Goal: Task Accomplishment & Management: Use online tool/utility

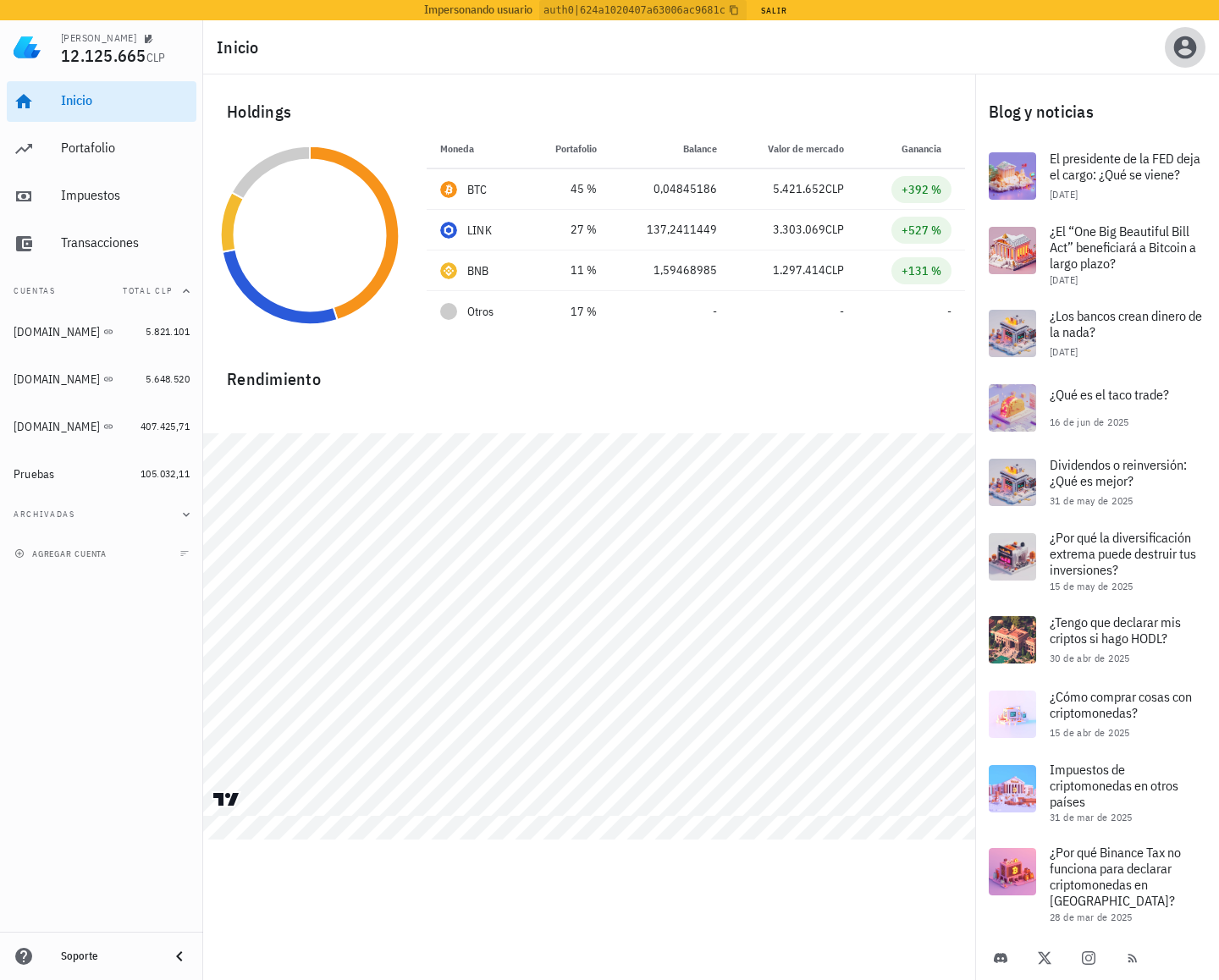
click at [1168, 53] on span "button" at bounding box center [1185, 47] width 41 height 27
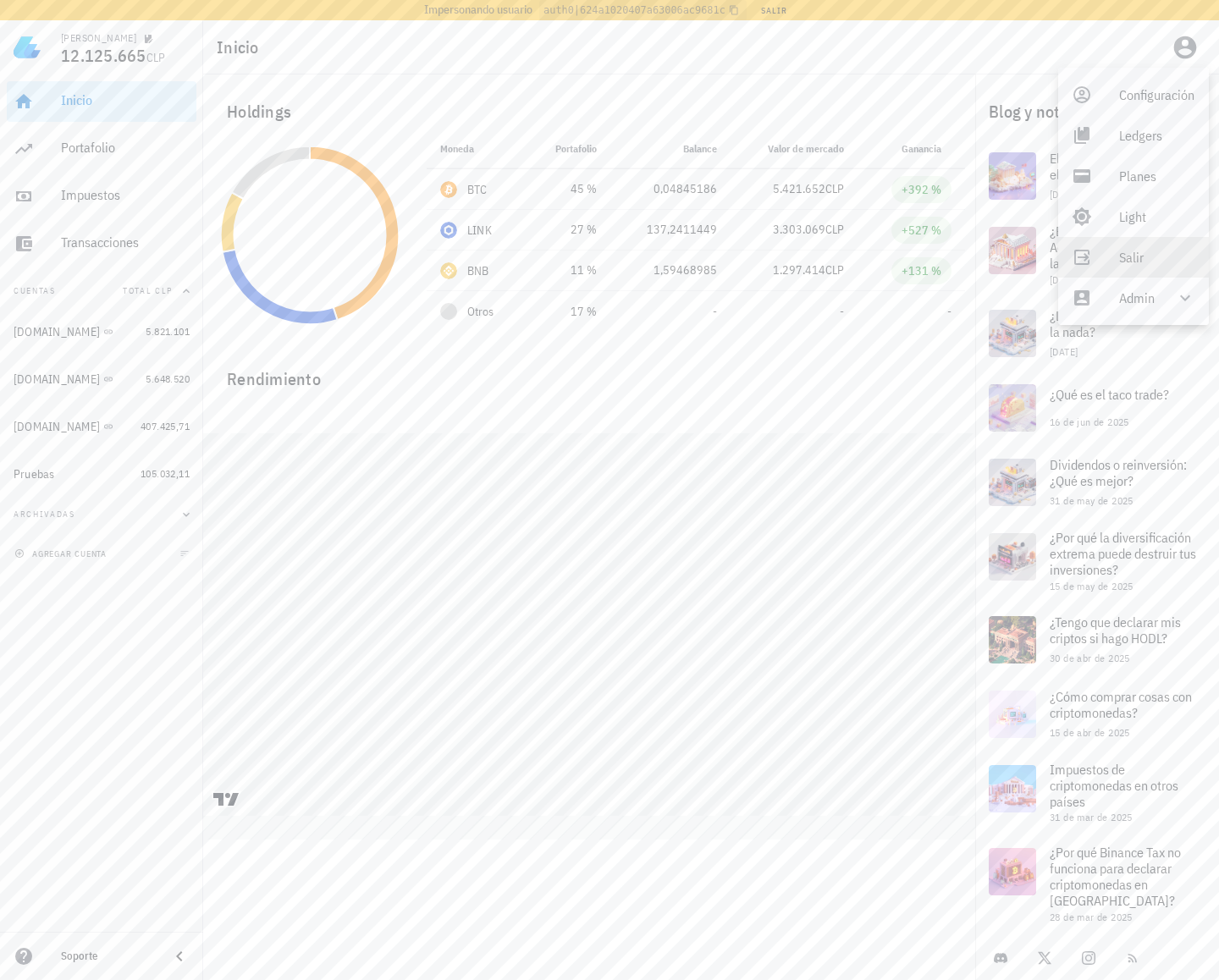
click at [1153, 275] on link "Salir" at bounding box center [1133, 258] width 151 height 41
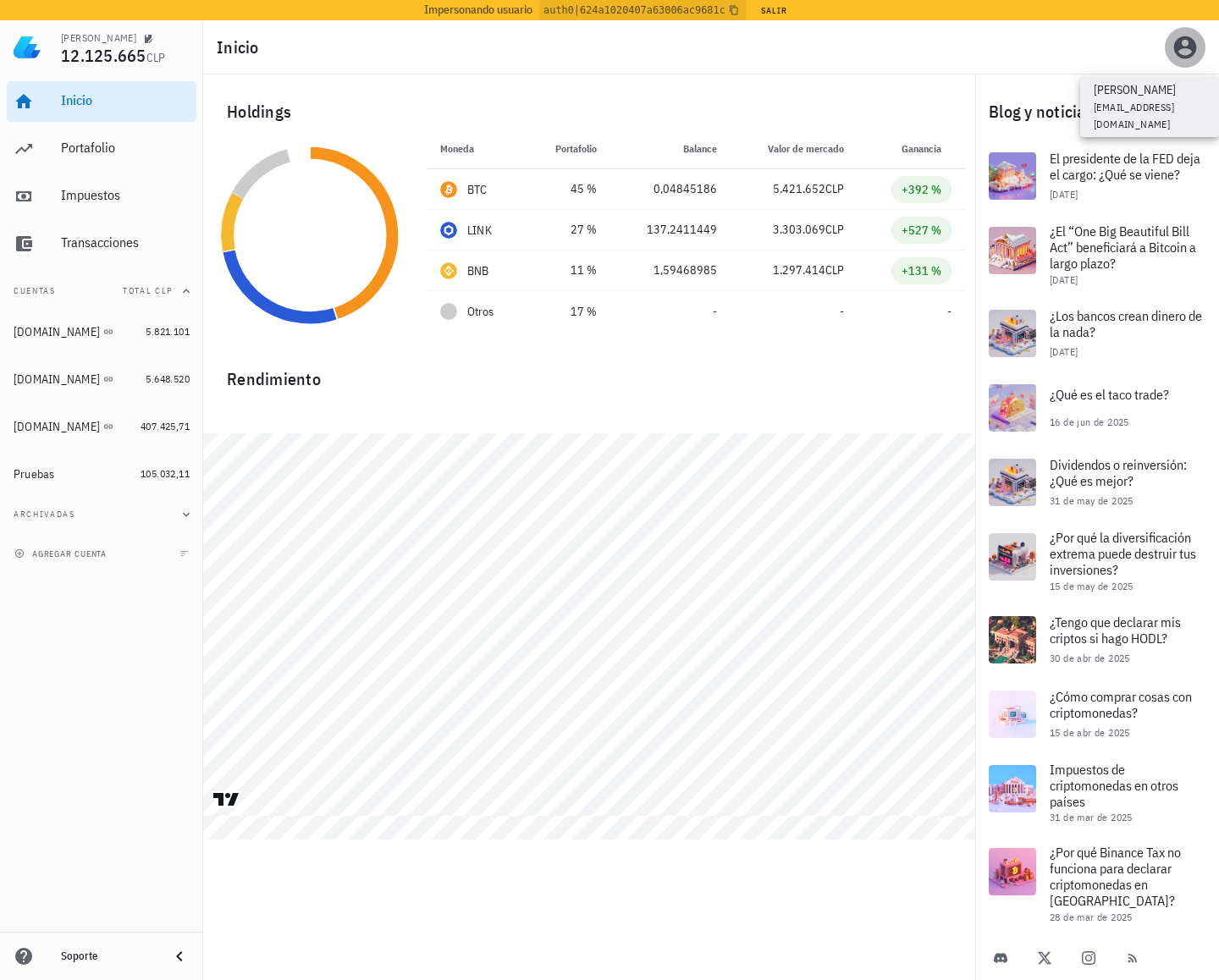
click at [1184, 46] on icon "button" at bounding box center [1186, 48] width 23 height 23
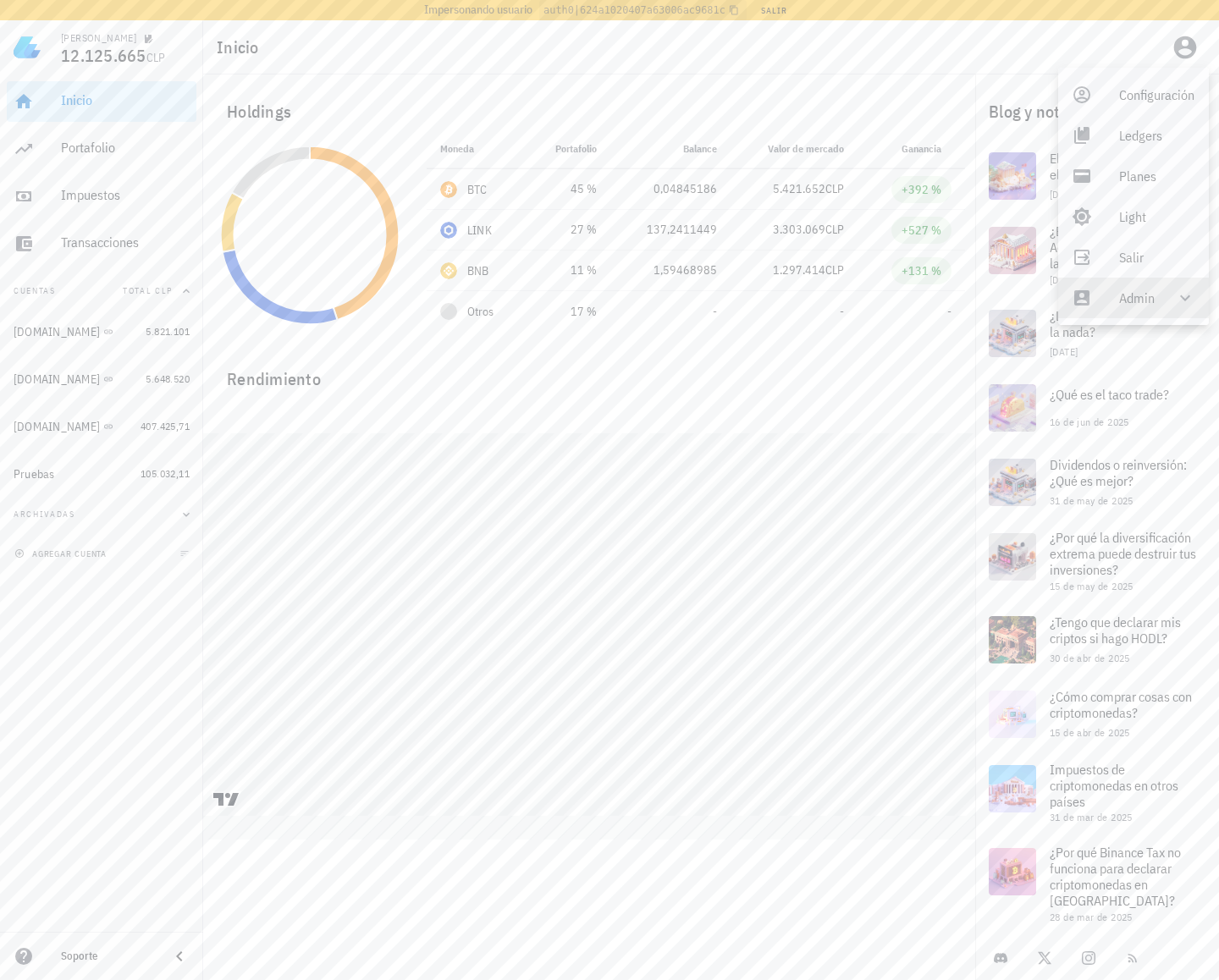
drag, startPoint x: 1155, startPoint y: 292, endPoint x: 1153, endPoint y: 302, distance: 10.2
click at [1154, 292] on div "Admin" at bounding box center [1133, 298] width 151 height 41
click at [1123, 340] on div "Impersonar" at bounding box center [1157, 339] width 78 height 34
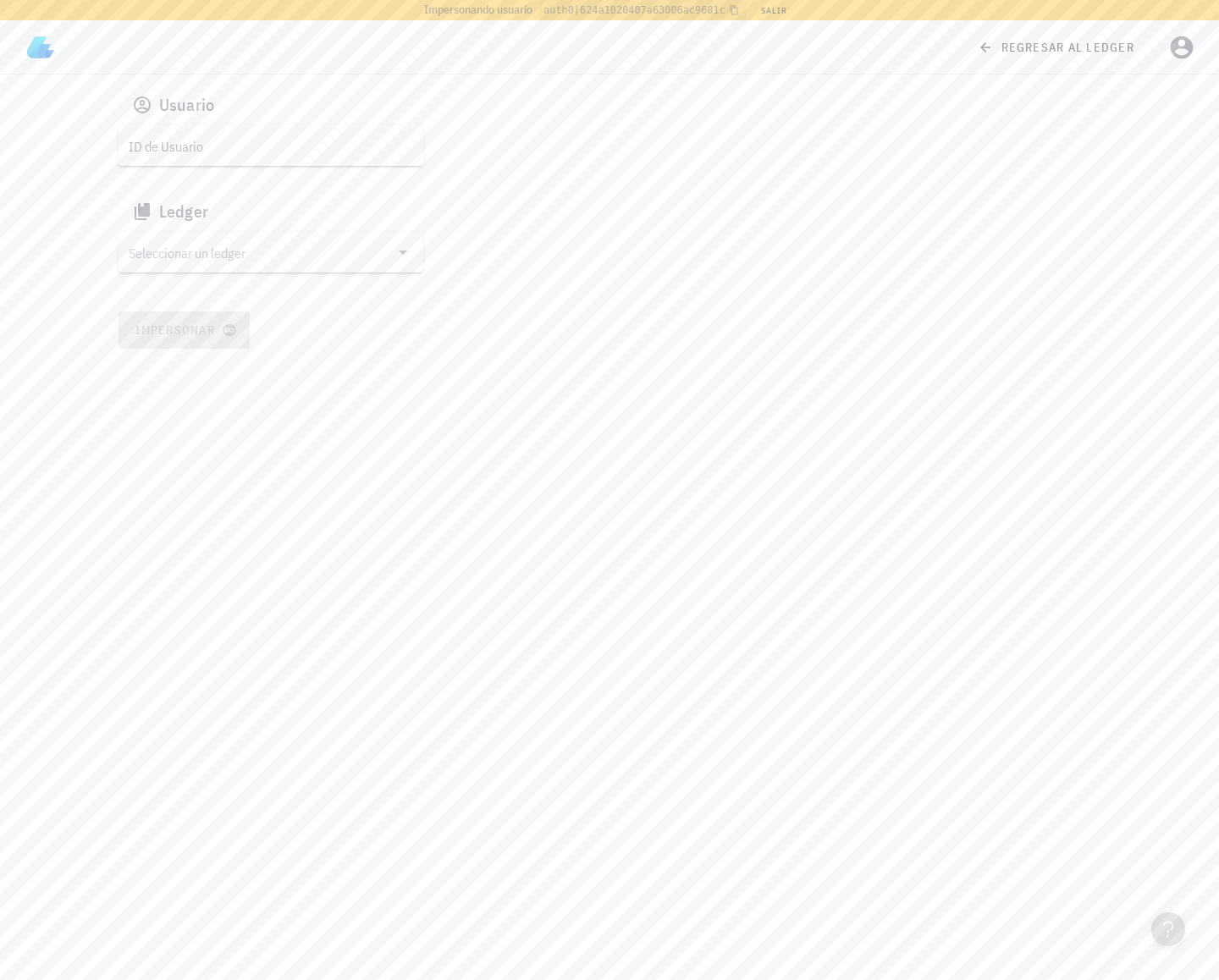
drag, startPoint x: 324, startPoint y: 141, endPoint x: 322, endPoint y: 164, distance: 23.1
click at [324, 141] on input "ID de Usuario" at bounding box center [268, 145] width 281 height 27
paste input "auth0|624a1020407a63006ac9681c"
type input "auth0|624a1020407a63006ac9681c"
click at [254, 249] on input "Seleccionar un ledger" at bounding box center [259, 252] width 260 height 27
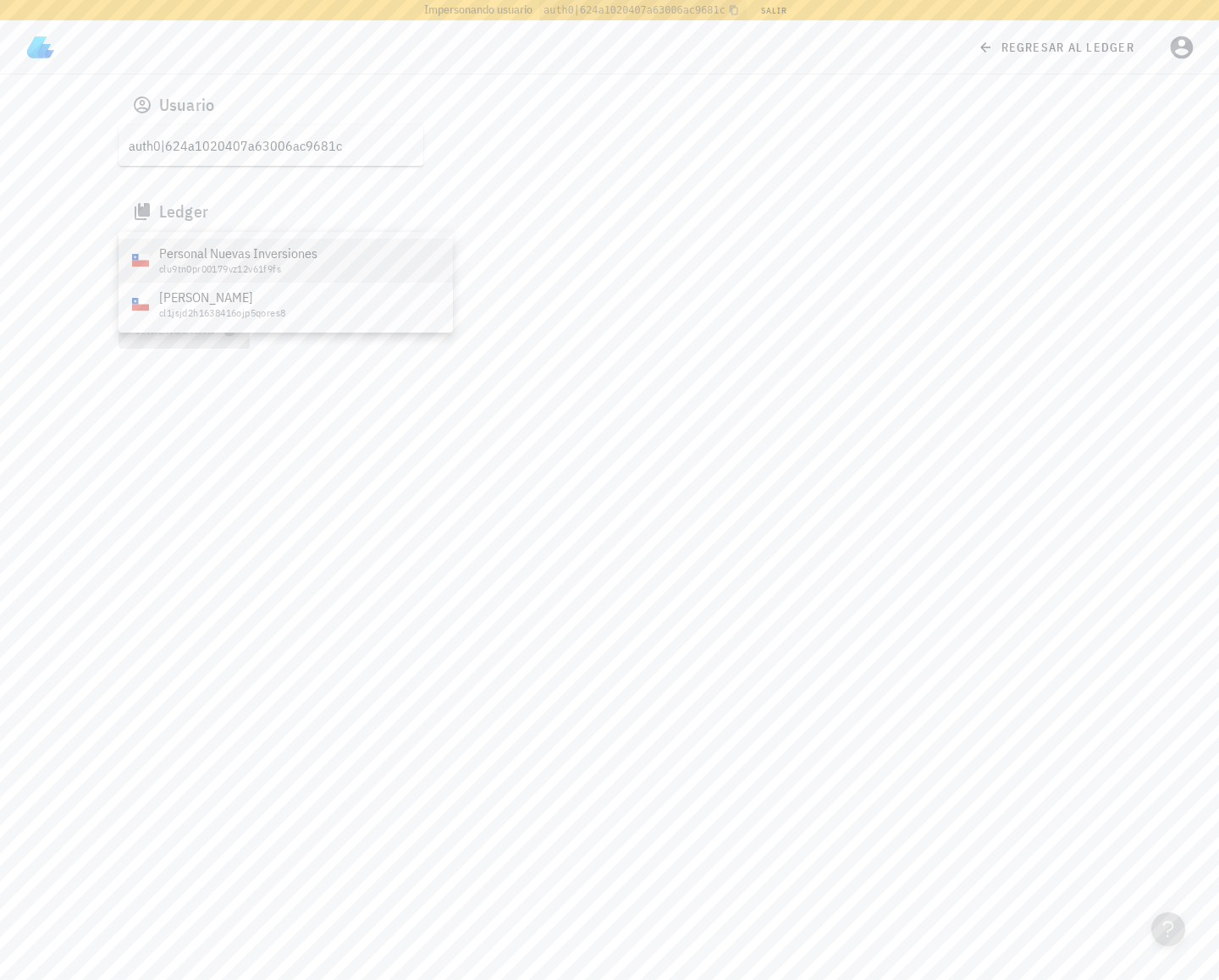
drag, startPoint x: 241, startPoint y: 268, endPoint x: 237, endPoint y: 284, distance: 16.5
click at [240, 268] on div "clu9tn0pr00179vz12v61f9fs" at bounding box center [299, 268] width 280 height 12
click at [251, 255] on div "clu9tn0pr00179vz12v61f9fs" at bounding box center [235, 260] width 160 height 17
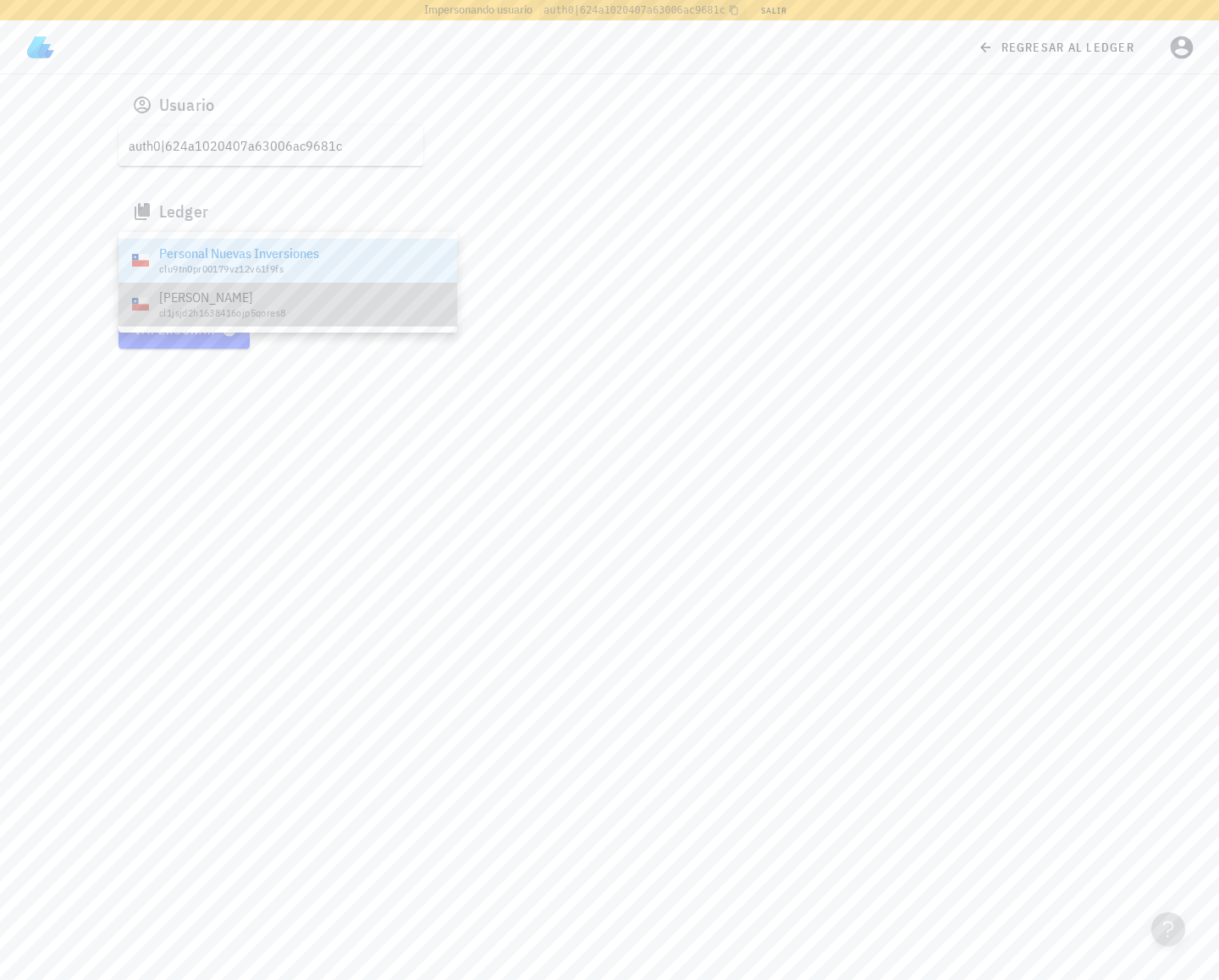
click at [258, 309] on div "cl1jsjd2h1638416ojp5qores8" at bounding box center [301, 313] width 284 height 12
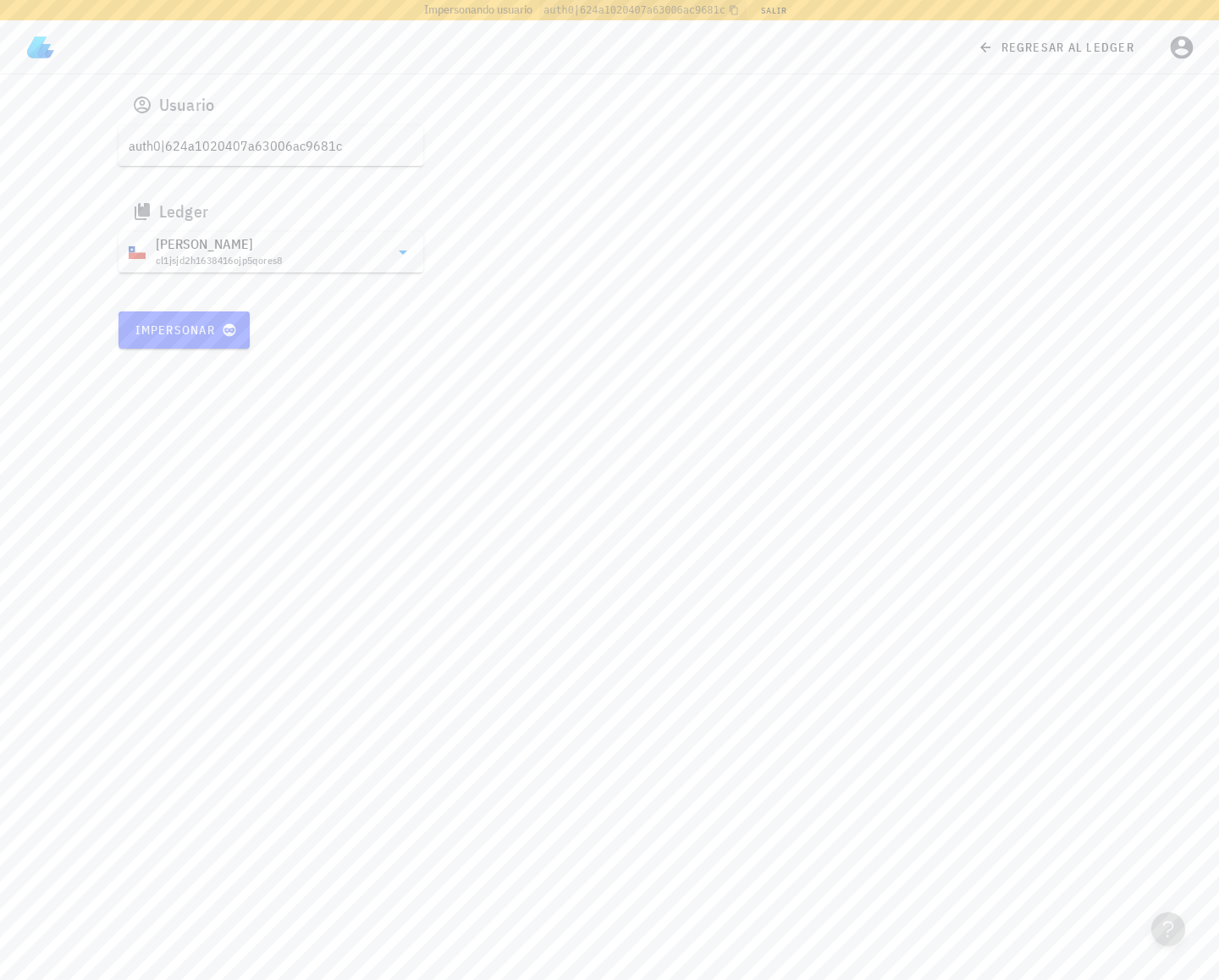
click at [210, 351] on div "Usuario auth0|624a1020407a63006ac9681c Ledger Francisco cl1jsjd2h1638416ojp5qor…" at bounding box center [610, 217] width 1003 height 284
click at [211, 331] on span "Impersonar" at bounding box center [184, 330] width 99 height 15
click at [1182, 40] on icon "button" at bounding box center [1182, 47] width 27 height 27
click at [713, 198] on div "Ledger" at bounding box center [610, 212] width 983 height 41
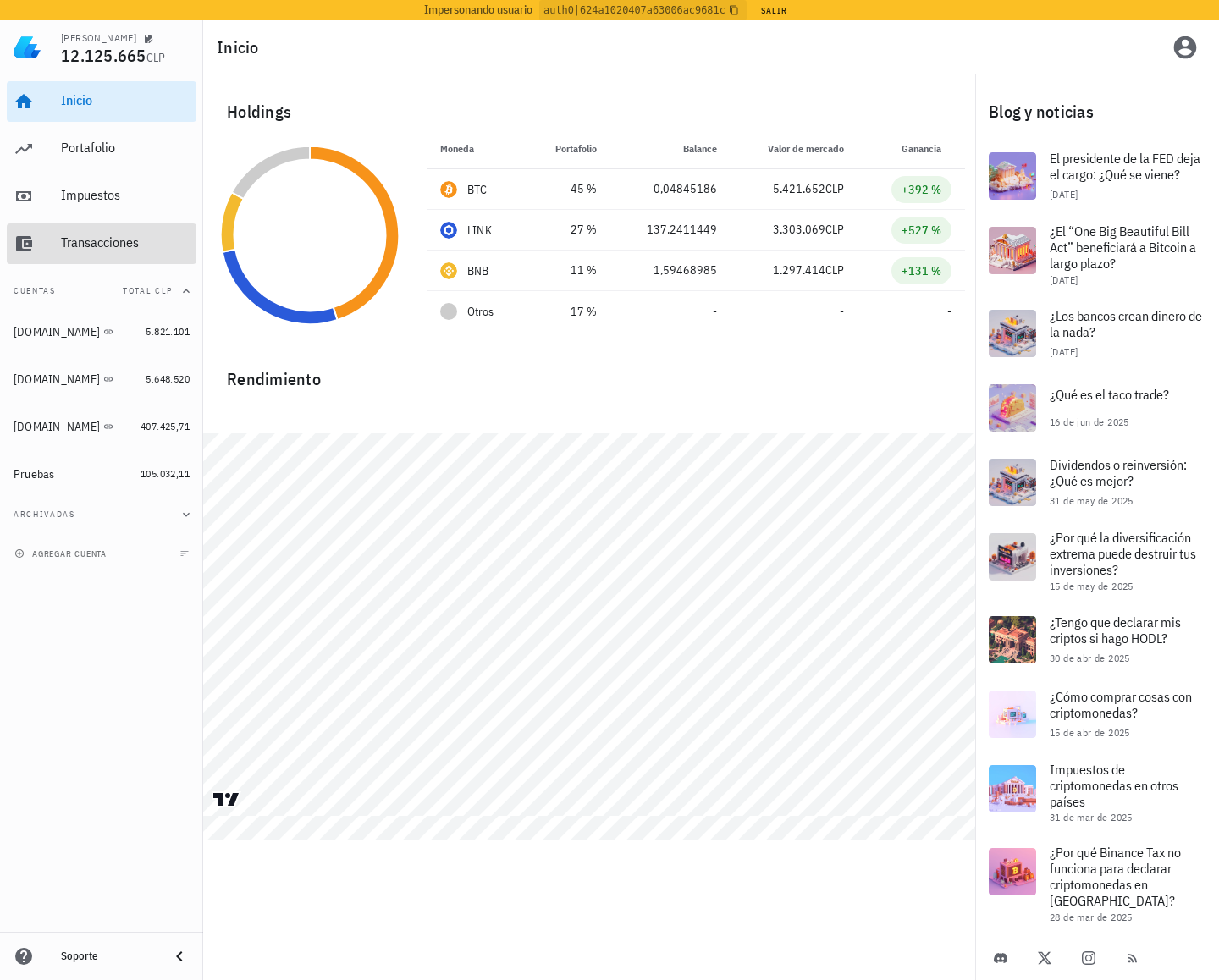
click at [87, 259] on div "Transacciones" at bounding box center [125, 243] width 128 height 38
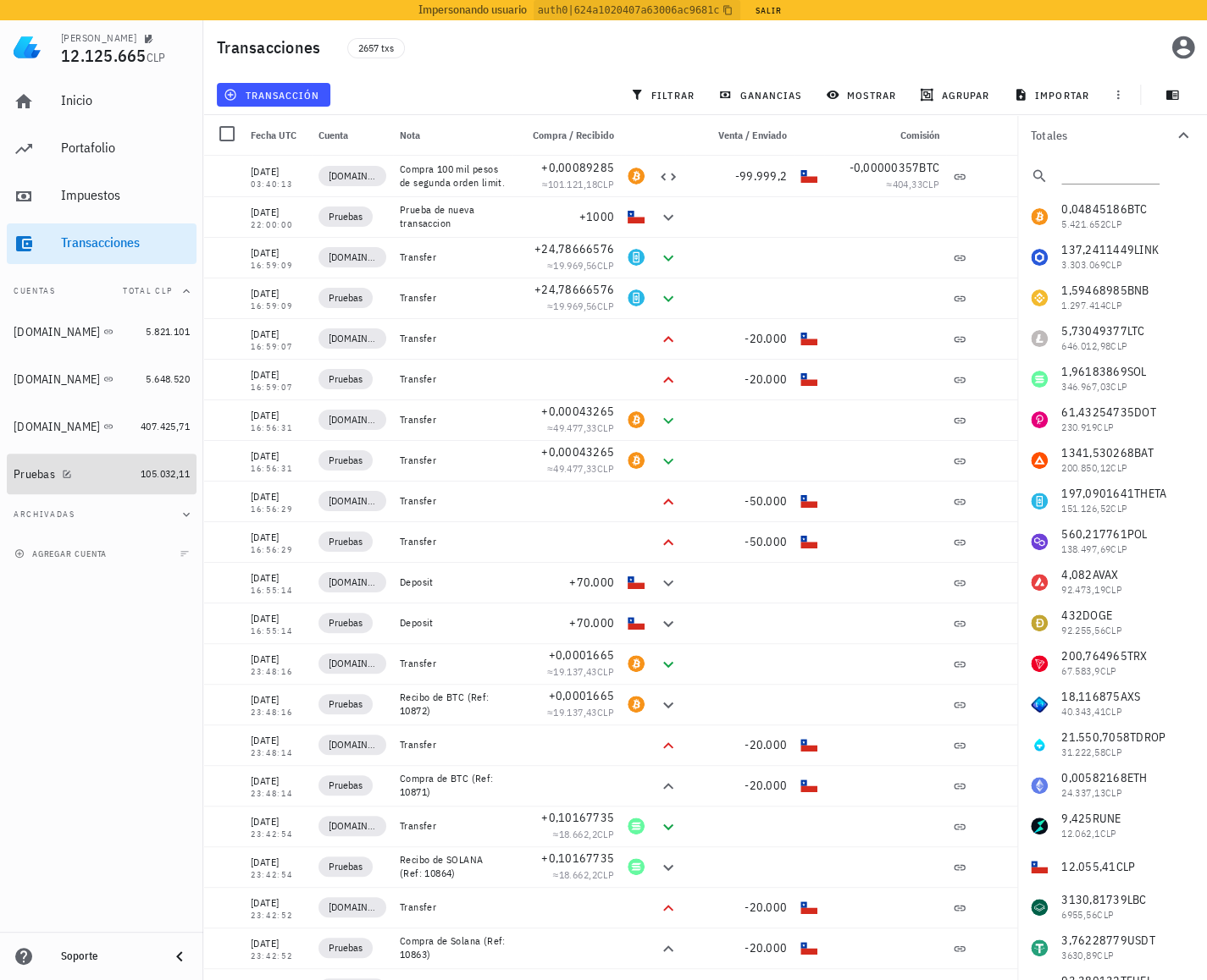
click at [75, 468] on div "Pruebas" at bounding box center [73, 474] width 120 height 16
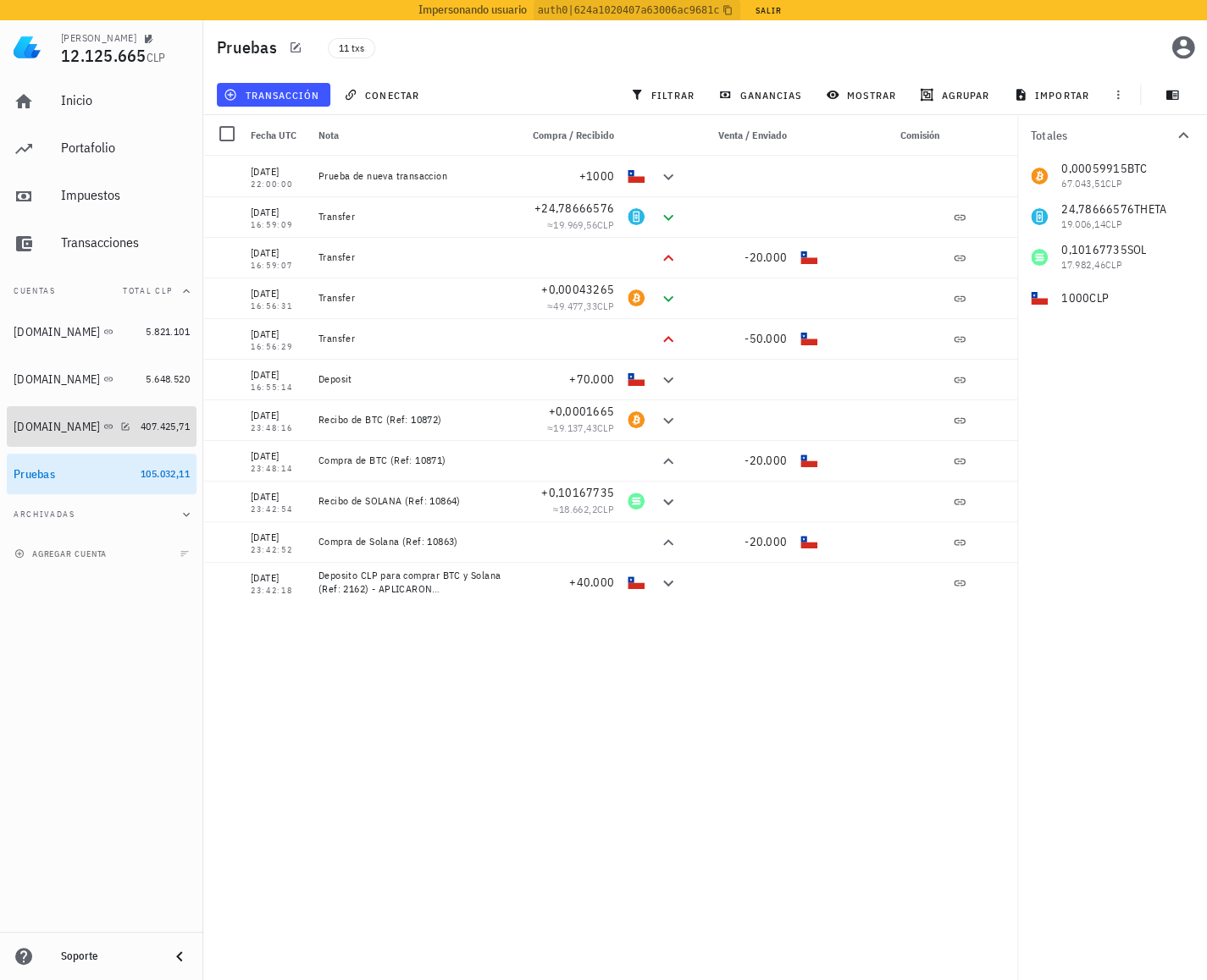
click at [53, 430] on div "[DOMAIN_NAME]" at bounding box center [56, 427] width 87 height 14
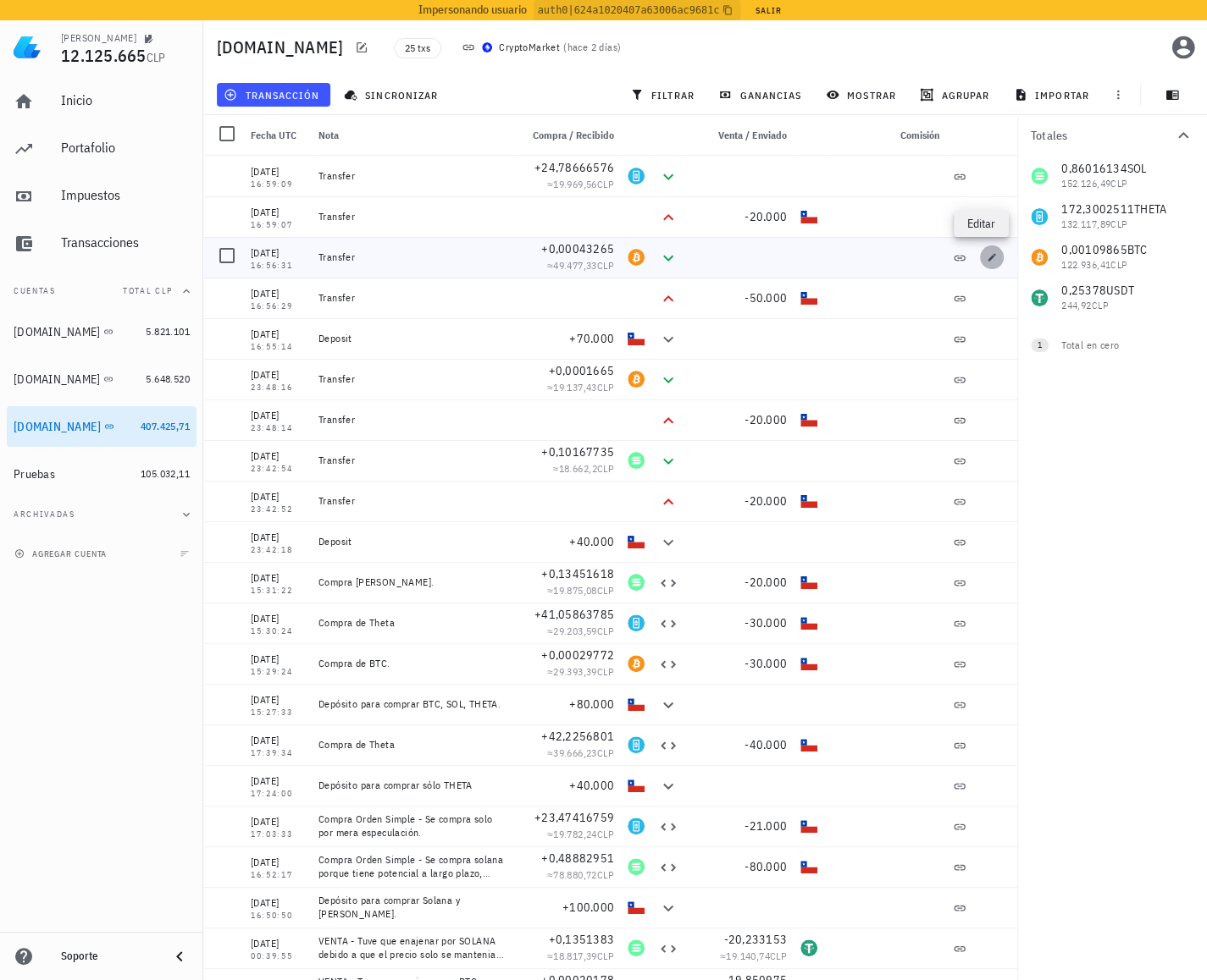
click at [980, 257] on span "button" at bounding box center [991, 257] width 24 height 10
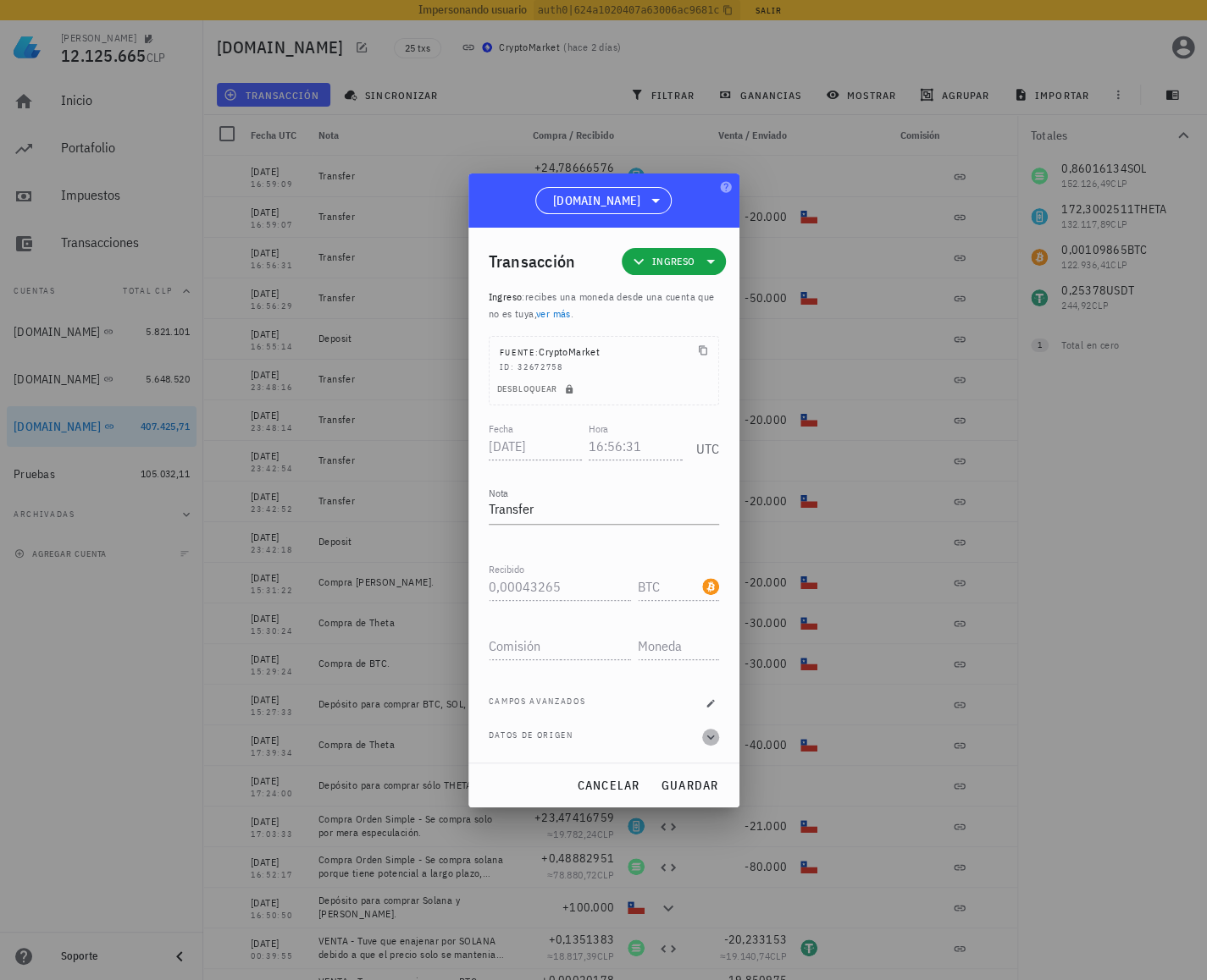
click at [707, 742] on icon "button" at bounding box center [710, 737] width 15 height 21
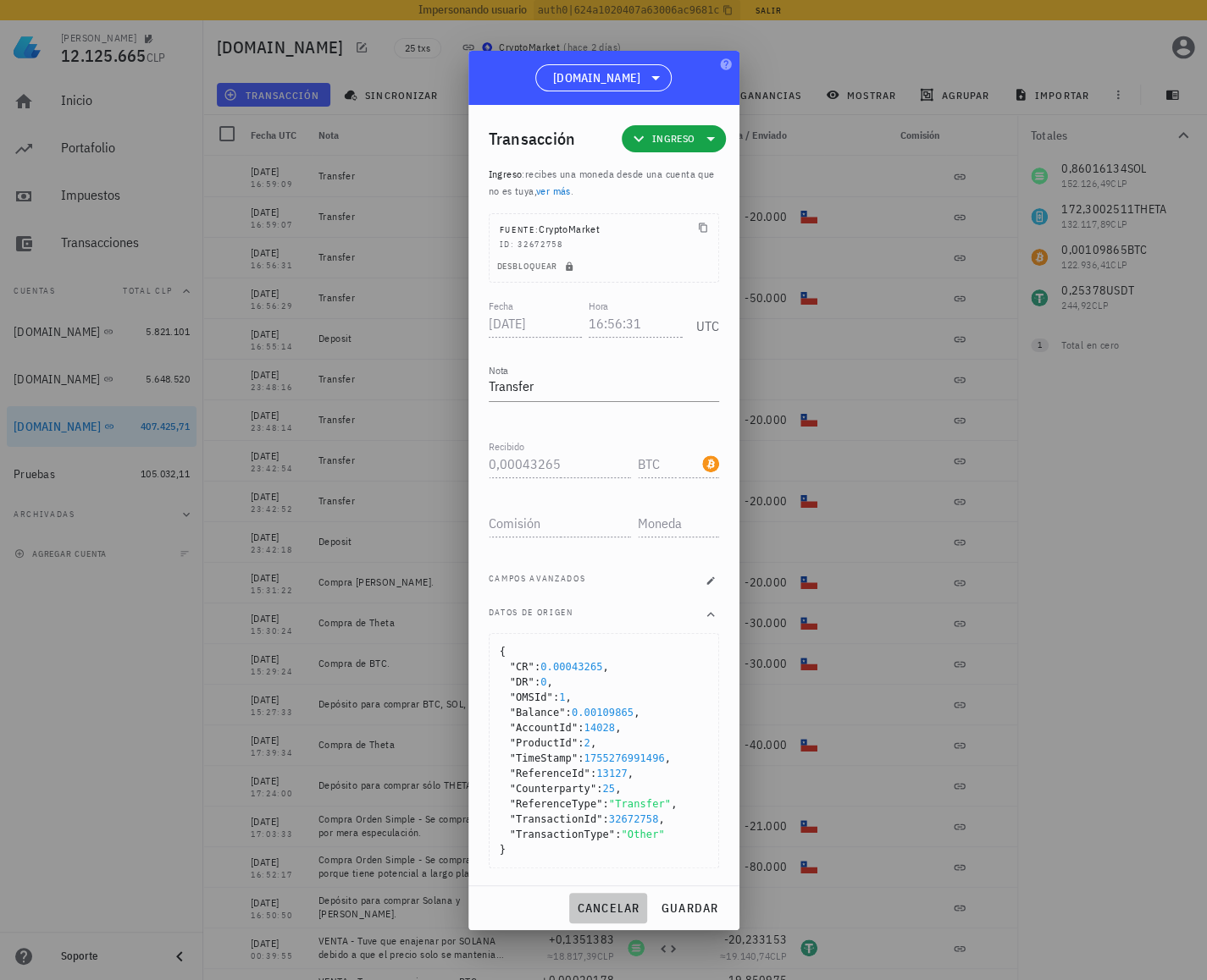
click at [599, 905] on span "cancelar" at bounding box center [607, 908] width 63 height 15
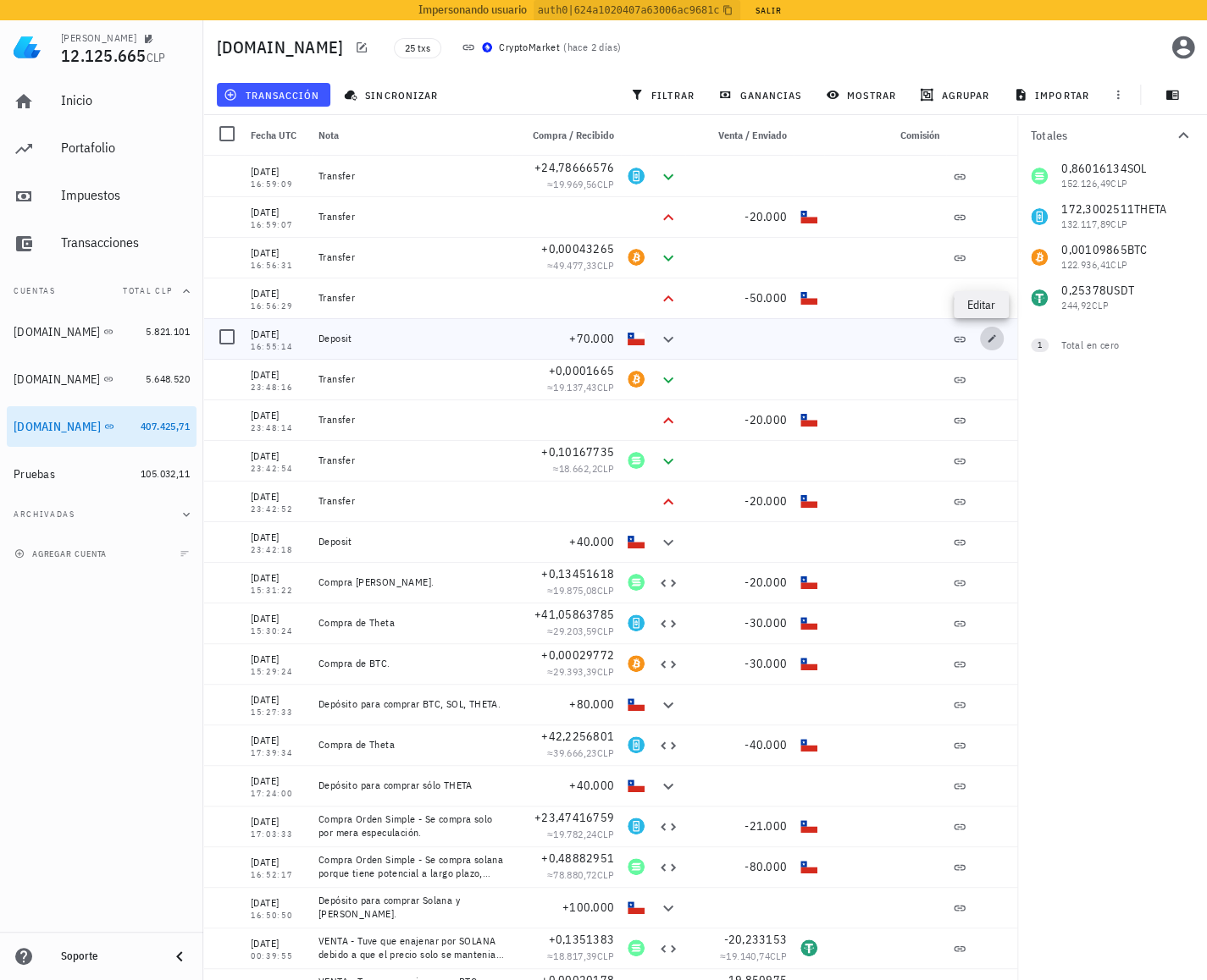
click at [987, 338] on icon "button" at bounding box center [991, 338] width 10 height 10
type input "16:55:14"
type textarea "Deposit"
type input "70.000"
type input "CLP"
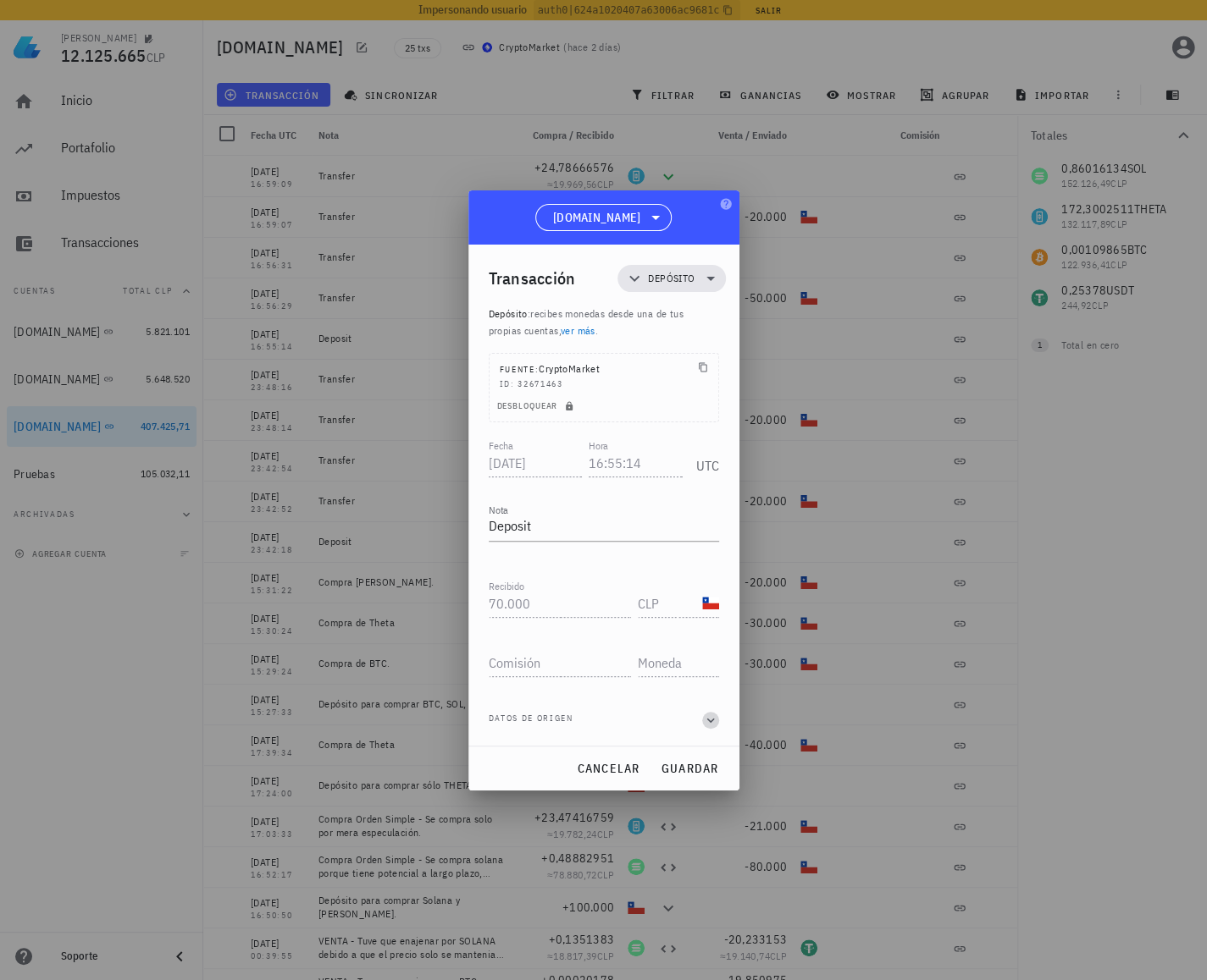
click at [710, 714] on icon "button" at bounding box center [710, 720] width 15 height 21
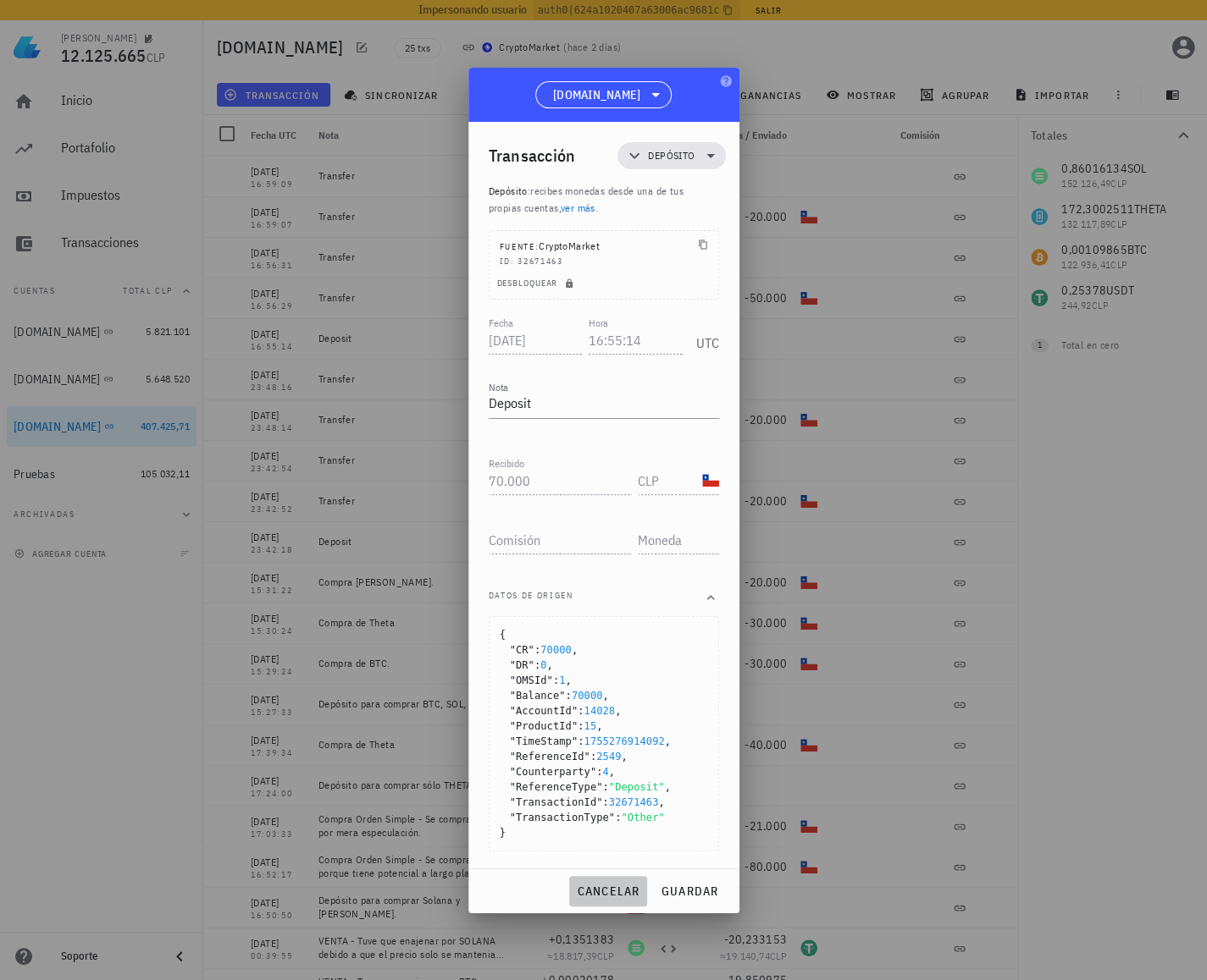
click at [616, 890] on span "cancelar" at bounding box center [607, 891] width 63 height 15
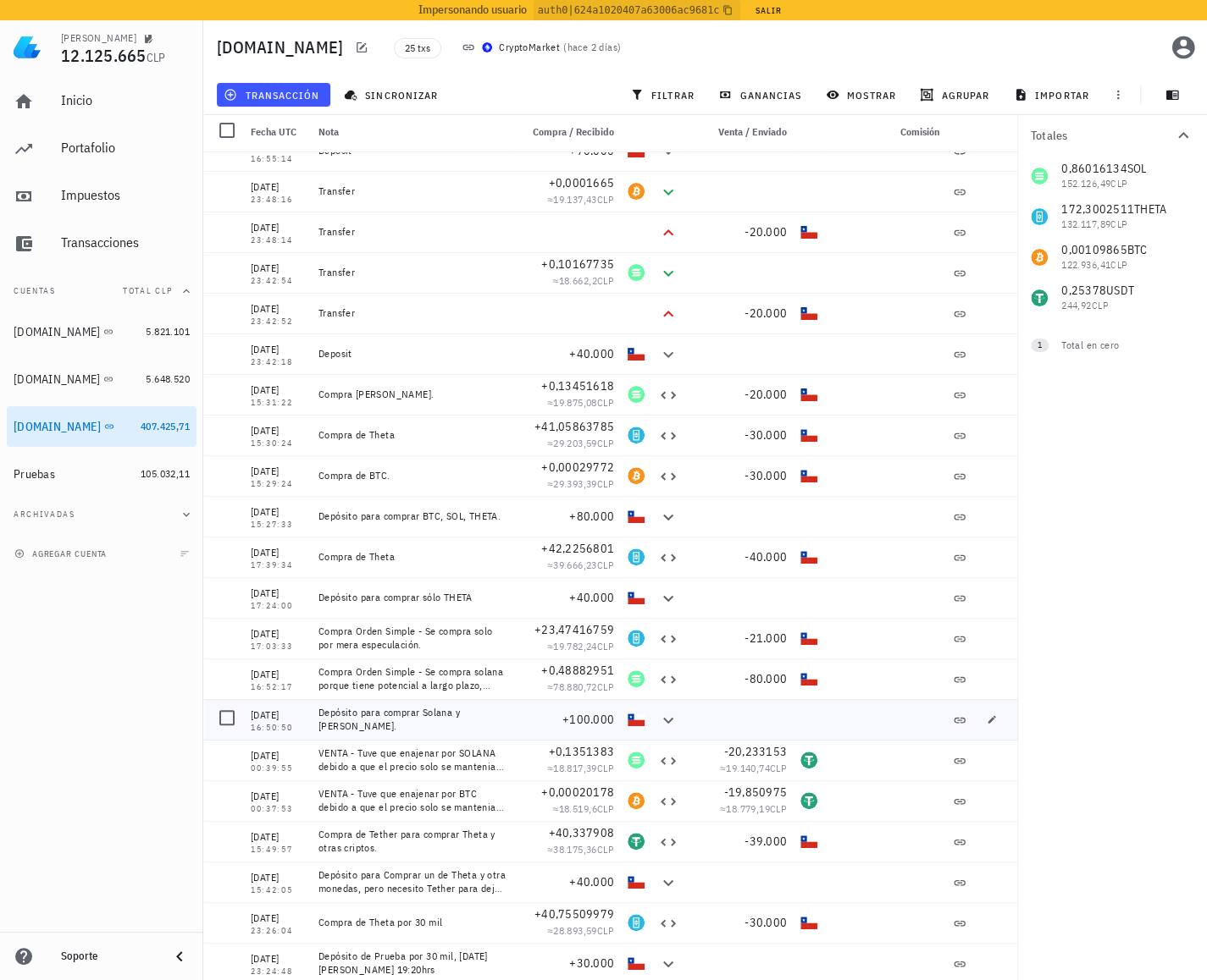
scroll to position [7, 0]
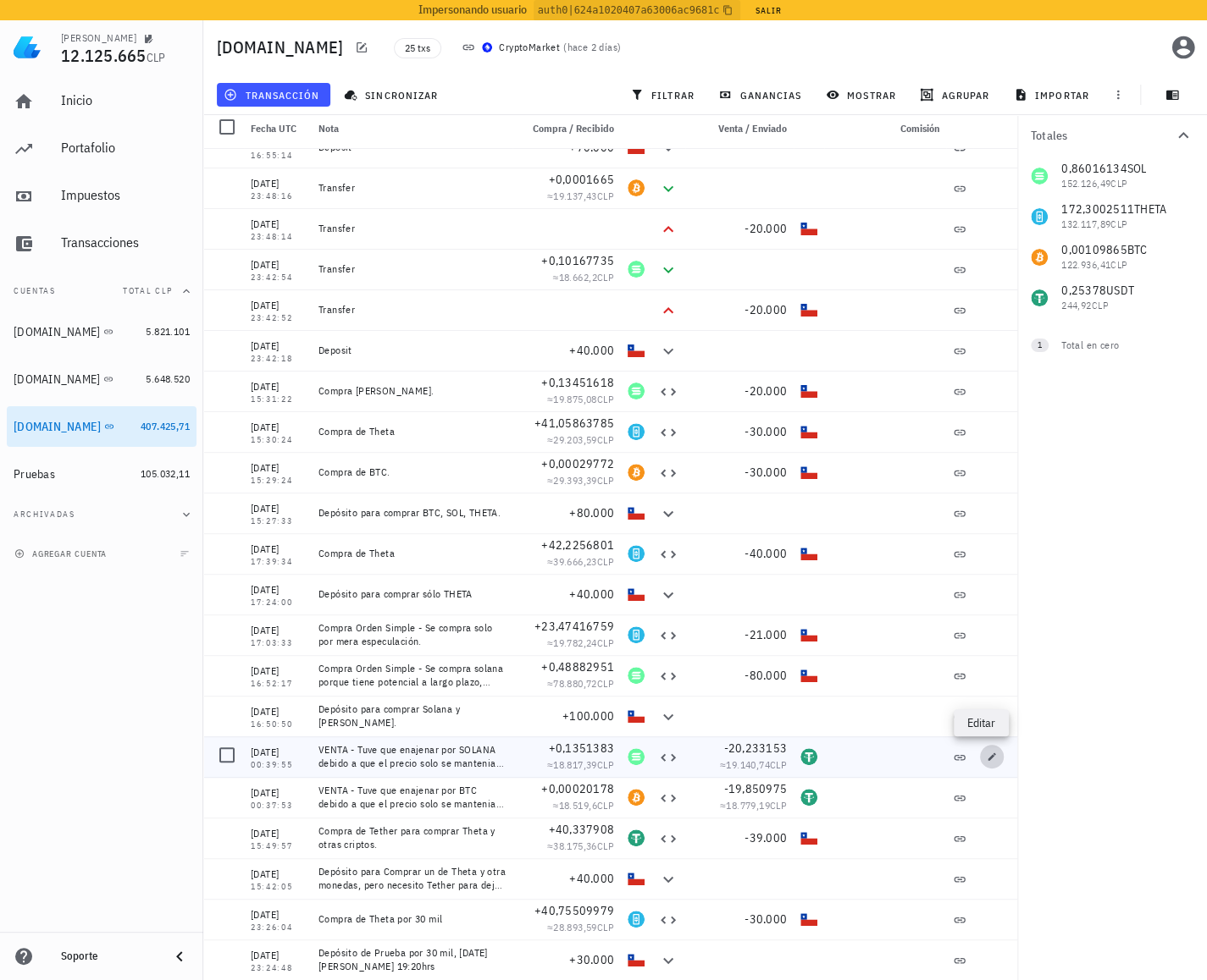
click at [988, 758] on icon "button" at bounding box center [992, 756] width 8 height 8
type input "[DATE]"
type input "00:39:55"
type textarea "VENTA - Tuve que enajenar por SOLANA debido a que el precio solo se mantenia y …"
type input "0,1351383"
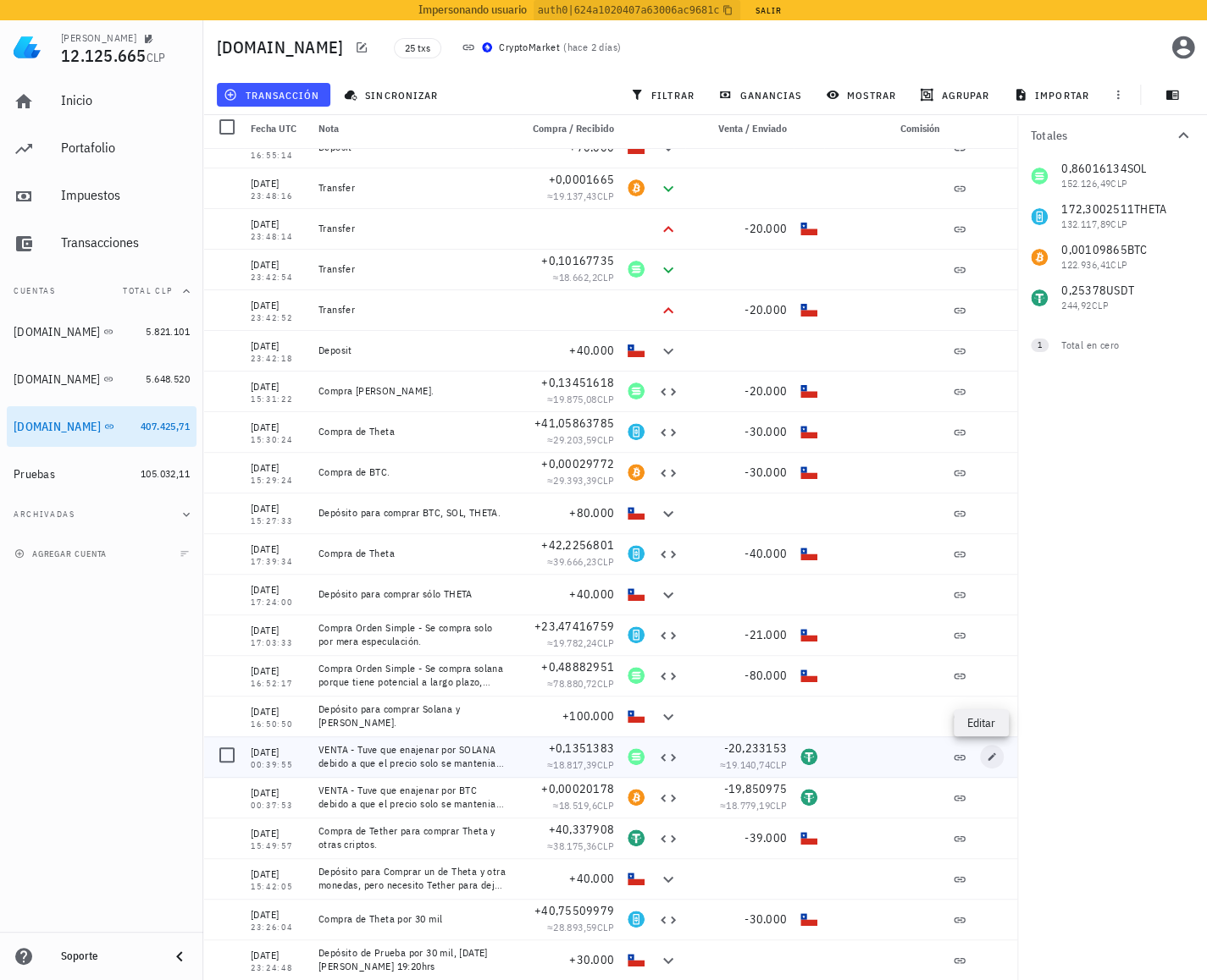
type input "SOL"
type input "20,233153"
type input "USDT"
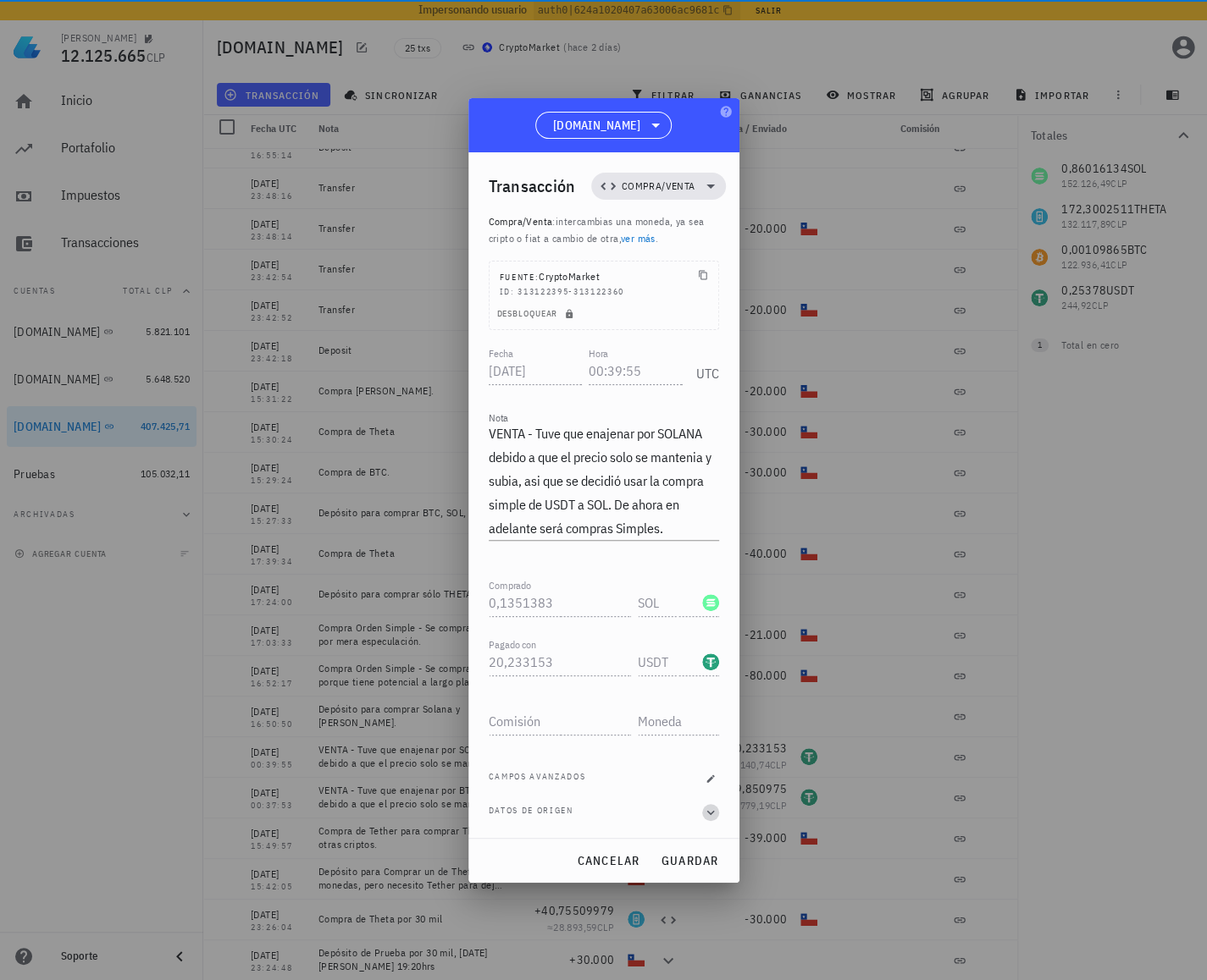
click at [707, 803] on icon "button" at bounding box center [710, 812] width 15 height 21
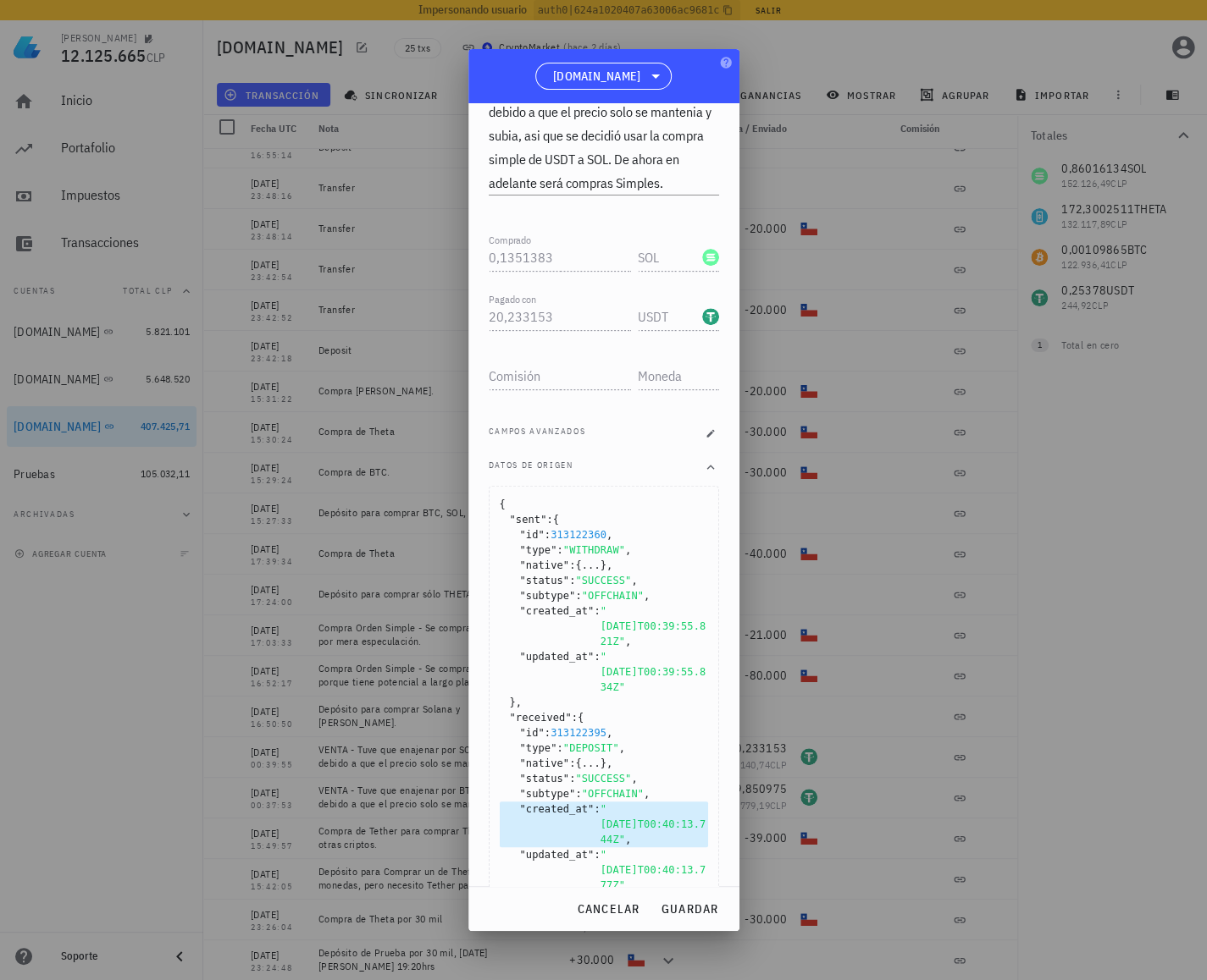
scroll to position [329, 0]
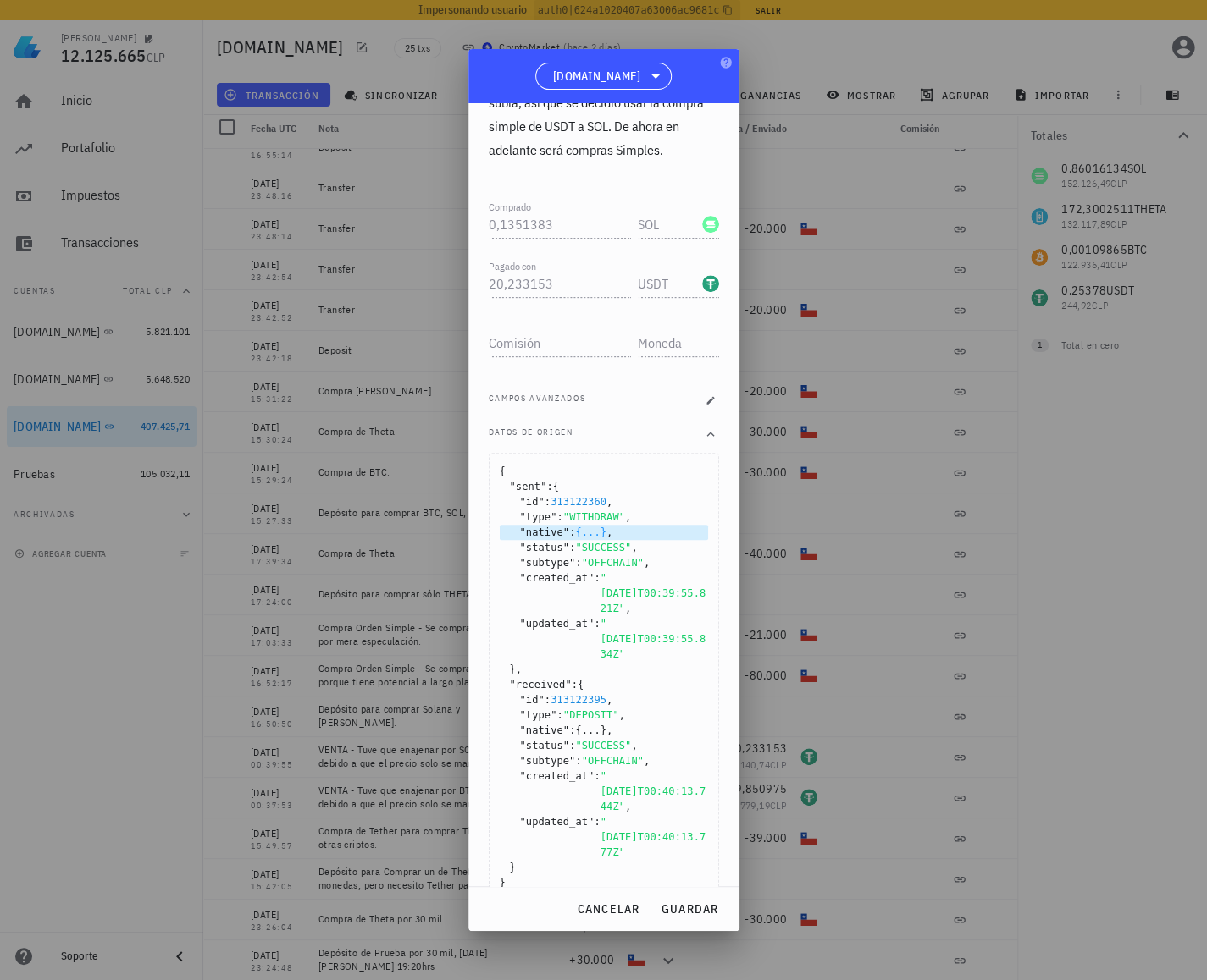
click at [578, 527] on span "{...}" at bounding box center [591, 531] width 31 height 12
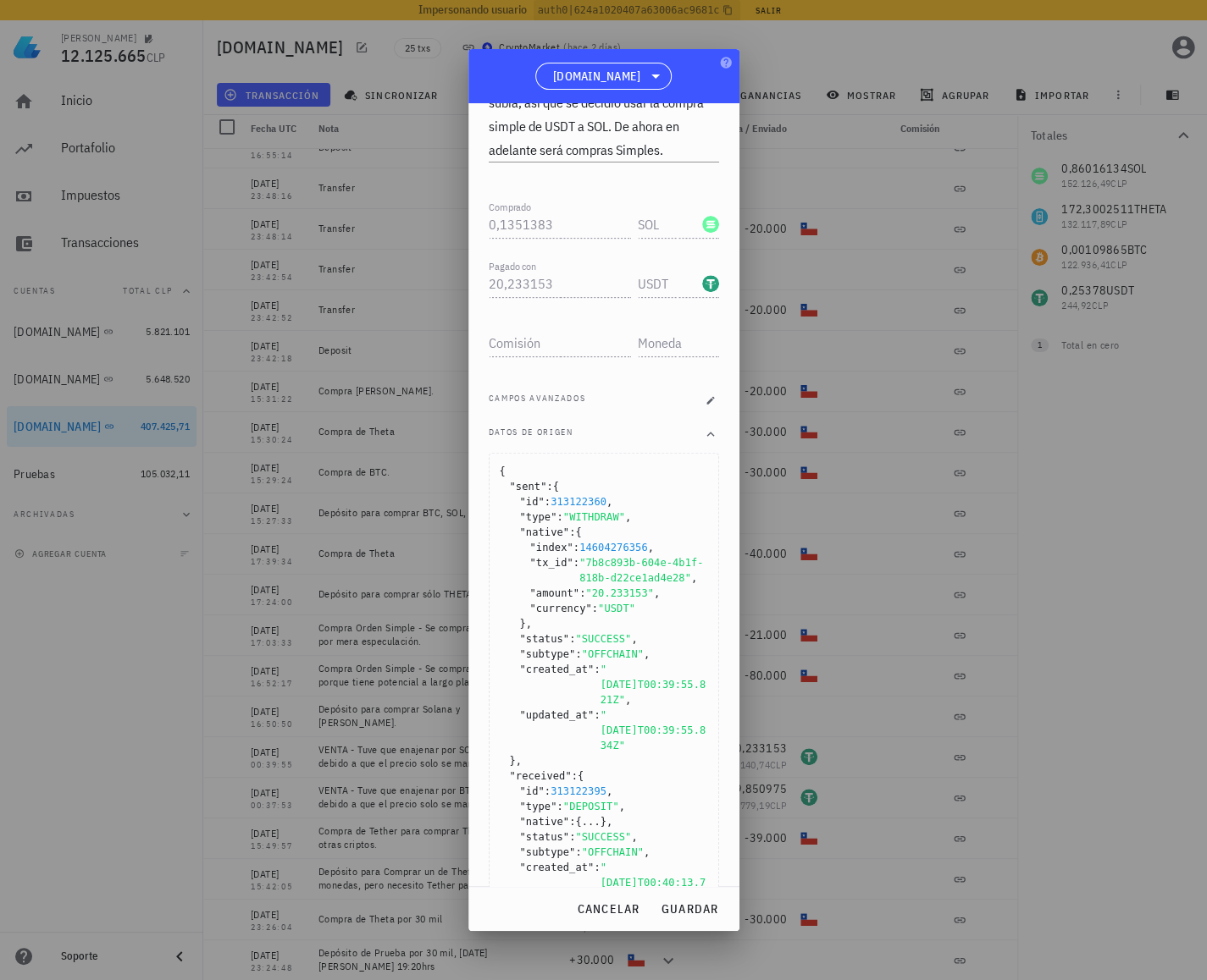
click at [593, 890] on div "cancelar guardar" at bounding box center [604, 909] width 271 height 44
click at [603, 907] on span "cancelar" at bounding box center [607, 909] width 63 height 15
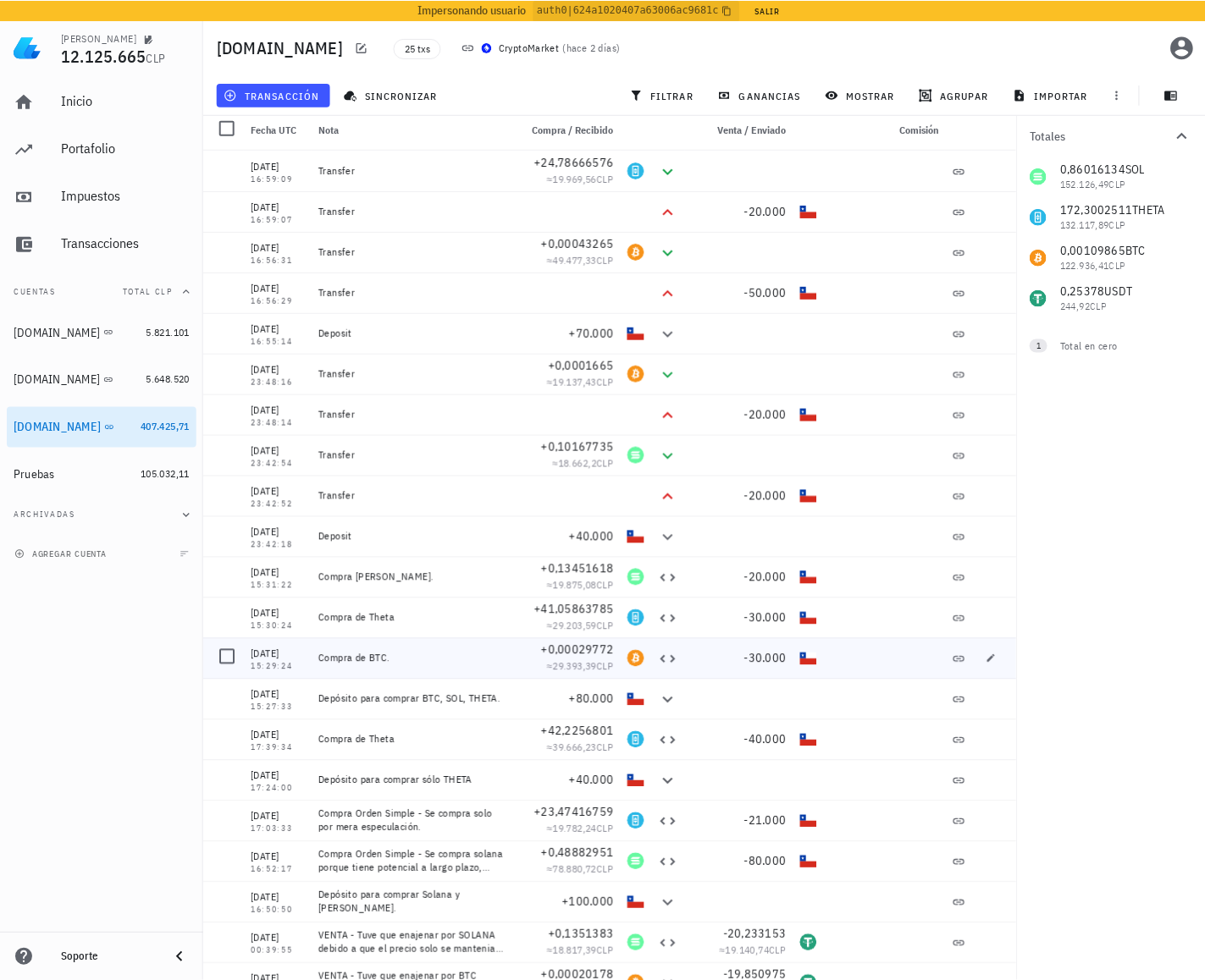
scroll to position [0, 0]
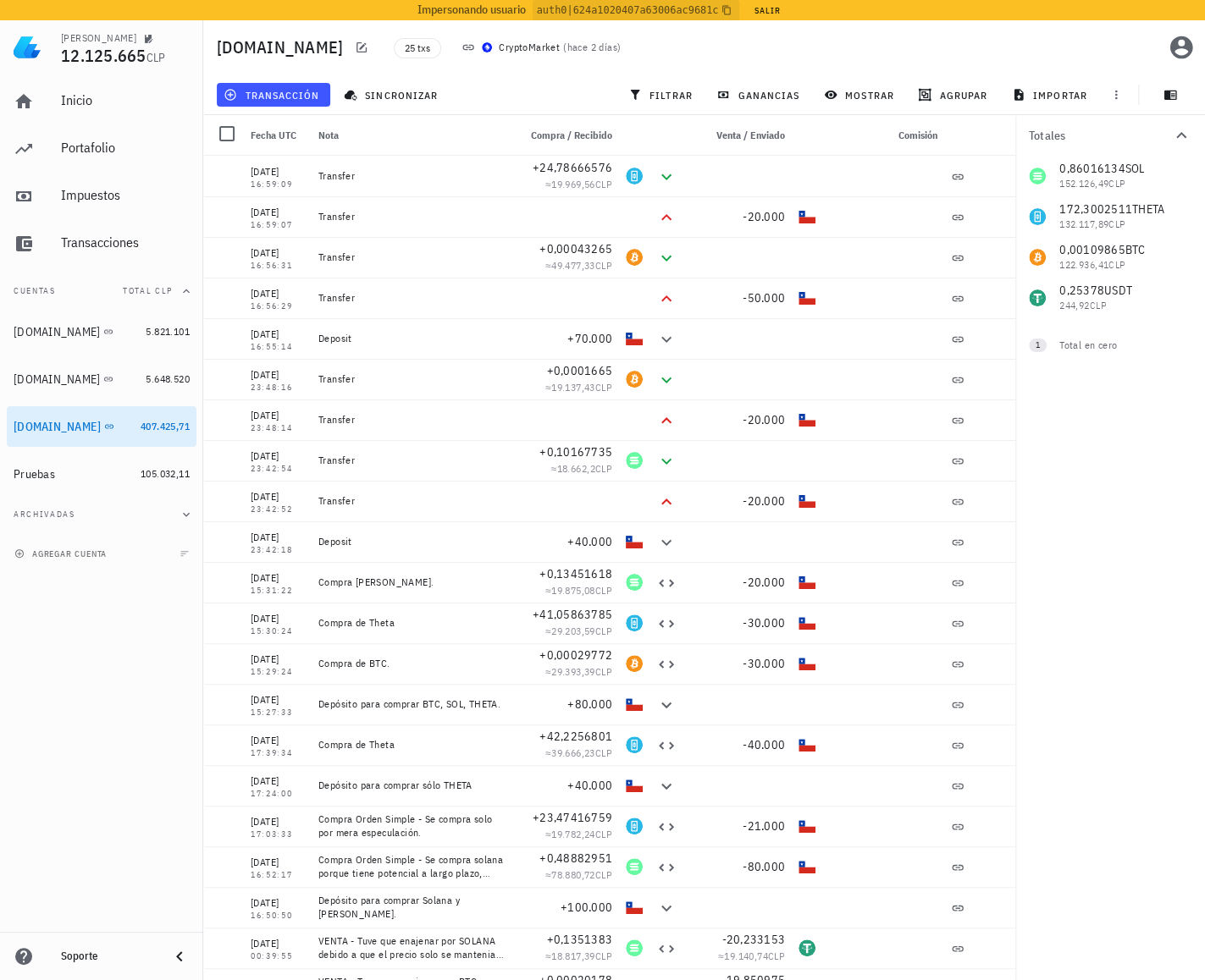
drag, startPoint x: 894, startPoint y: 41, endPoint x: 935, endPoint y: 5, distance: 54.6
click at [894, 41] on div "25 txs CryptoMarket ( [DATE] )" at bounding box center [642, 46] width 517 height 42
click at [937, 47] on div "[DOMAIN_NAME] 25 txs CryptoMarket ( [DATE] )" at bounding box center [704, 47] width 1002 height 54
